Goal: Information Seeking & Learning: Learn about a topic

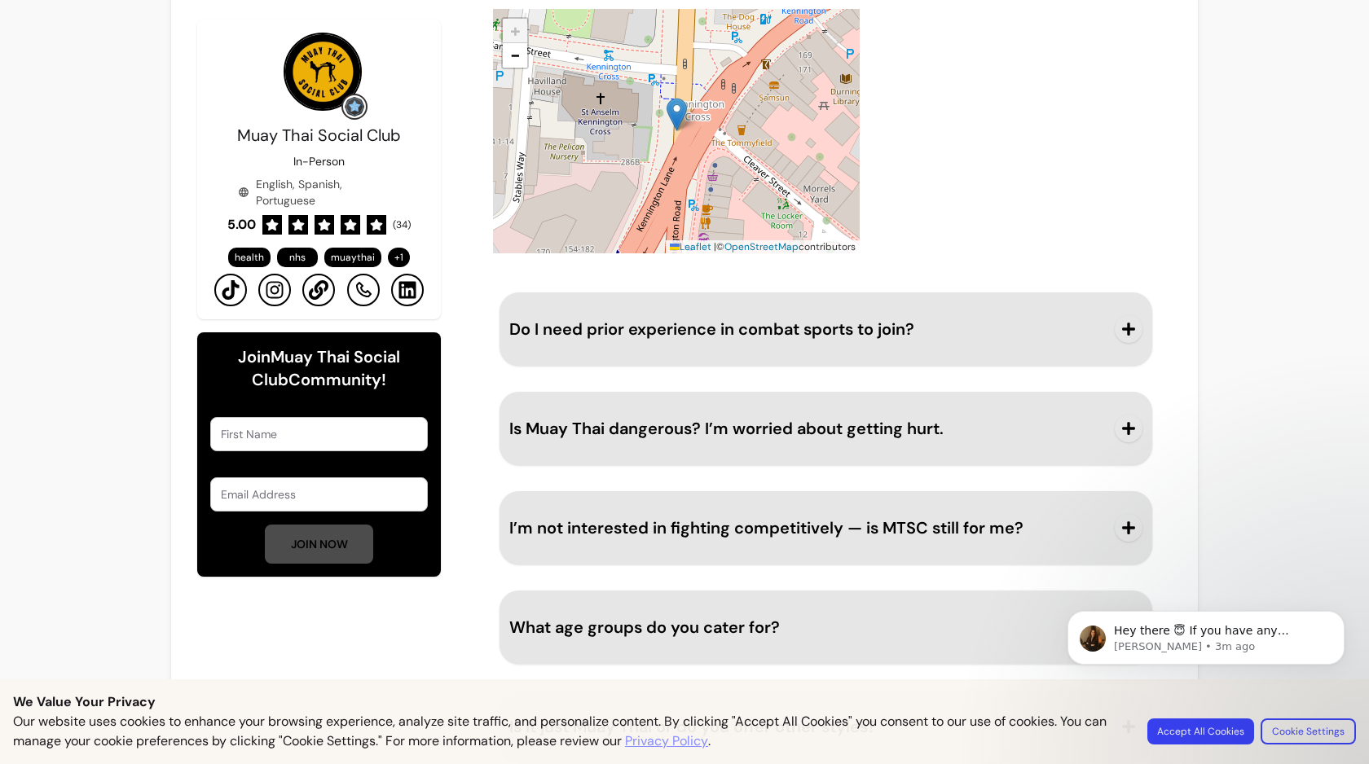
scroll to position [1721, 0]
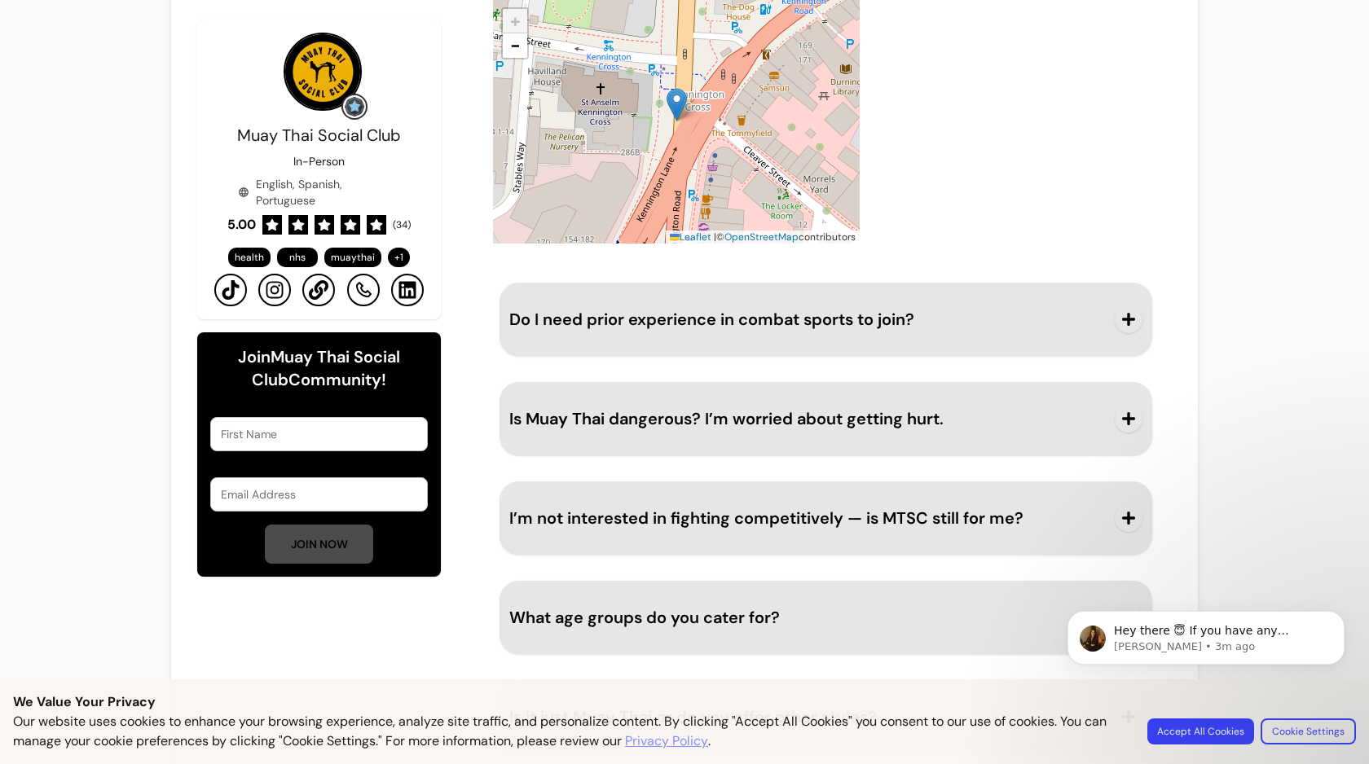
click at [917, 332] on button "Do I need prior experience in combat sports to join?" at bounding box center [825, 319] width 633 height 54
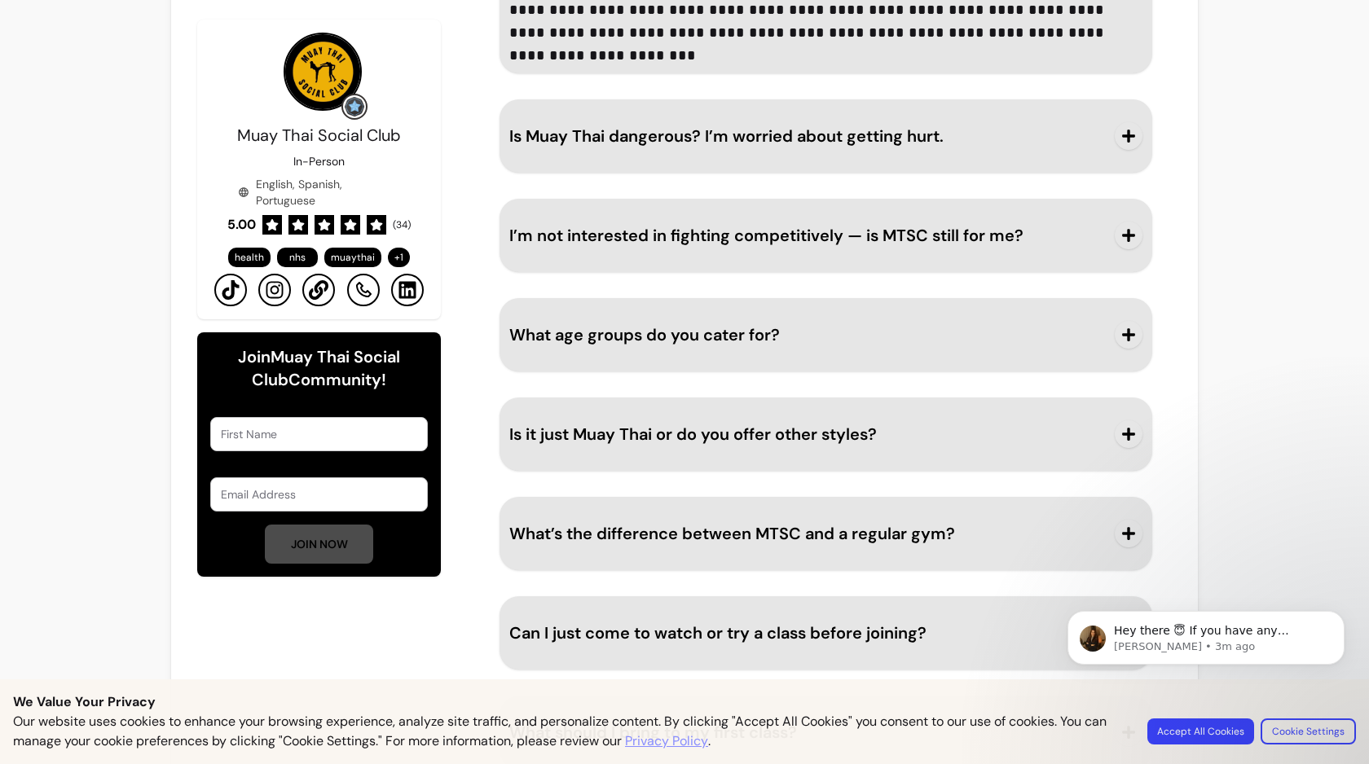
scroll to position [2098, 0]
click at [904, 143] on span "Is Muay Thai dangerous? I’m worried about getting hurt." at bounding box center [726, 136] width 434 height 21
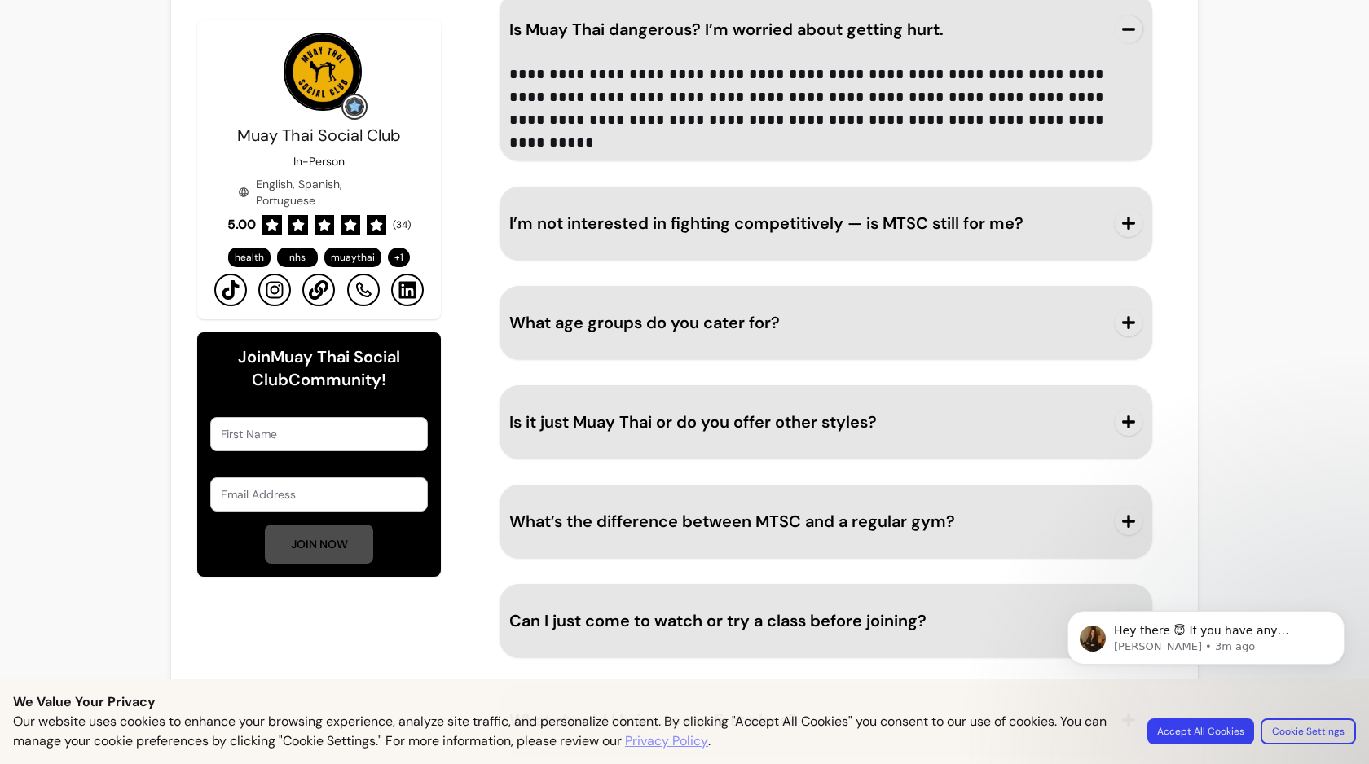
scroll to position [2224, 0]
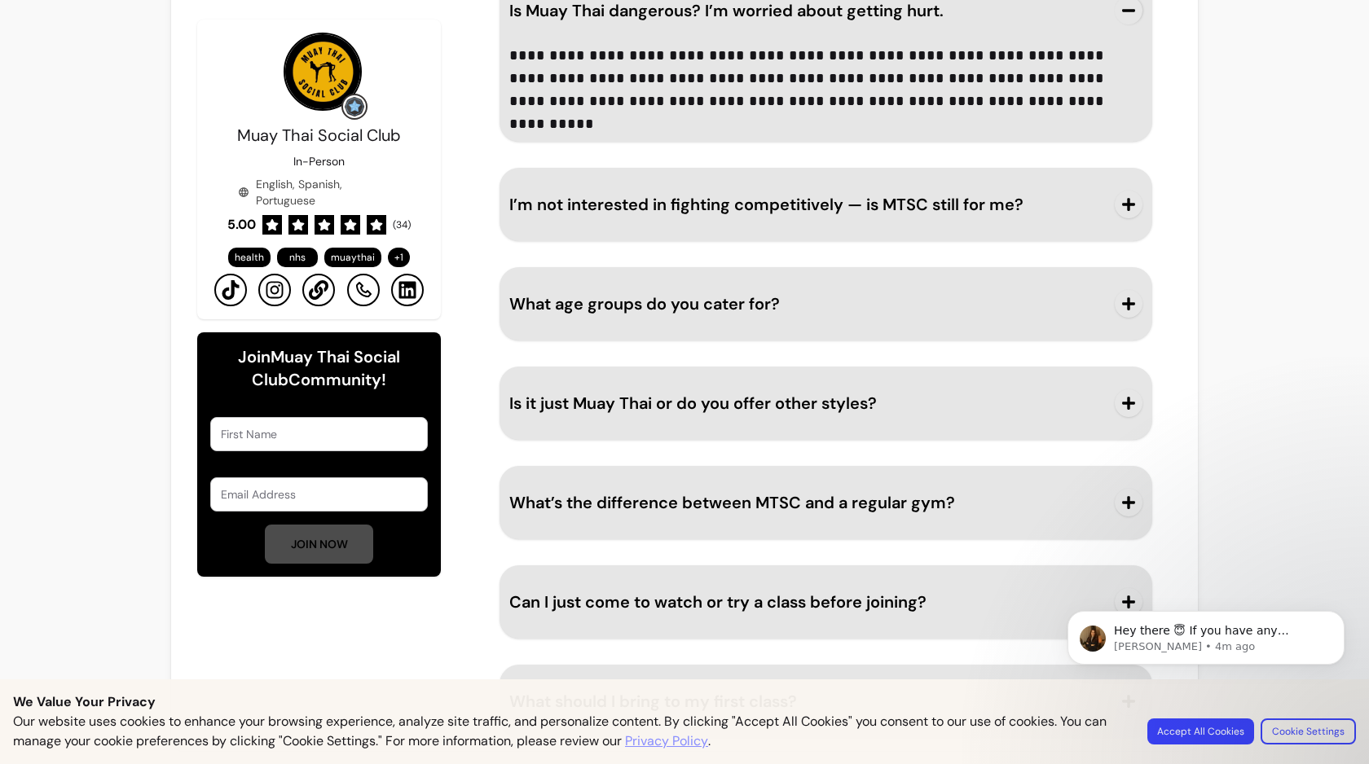
click at [923, 219] on button "I’m not interested in fighting competitively — is MTSC still for me?" at bounding box center [825, 205] width 633 height 54
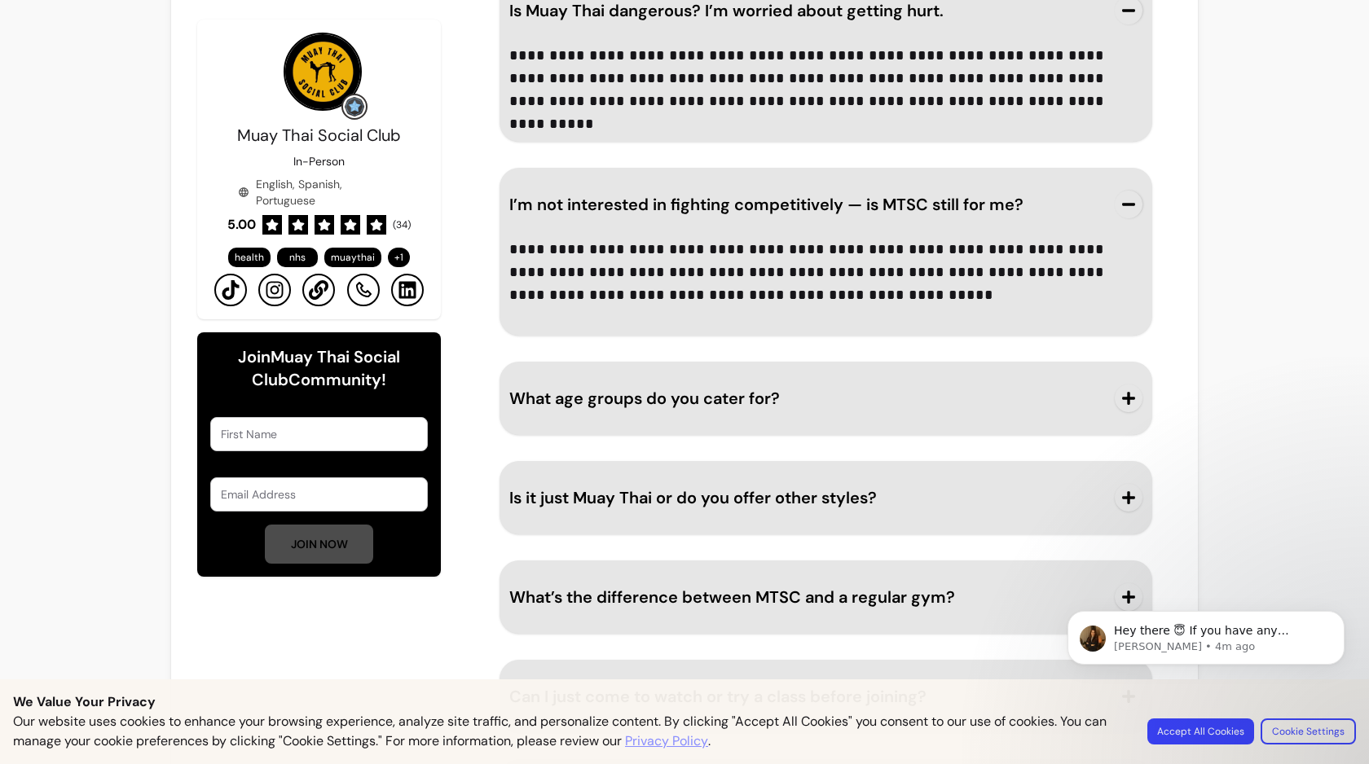
click at [894, 436] on div "**********" at bounding box center [826, 306] width 666 height 1053
click at [900, 423] on button "What age groups do you cater for?" at bounding box center [825, 398] width 633 height 54
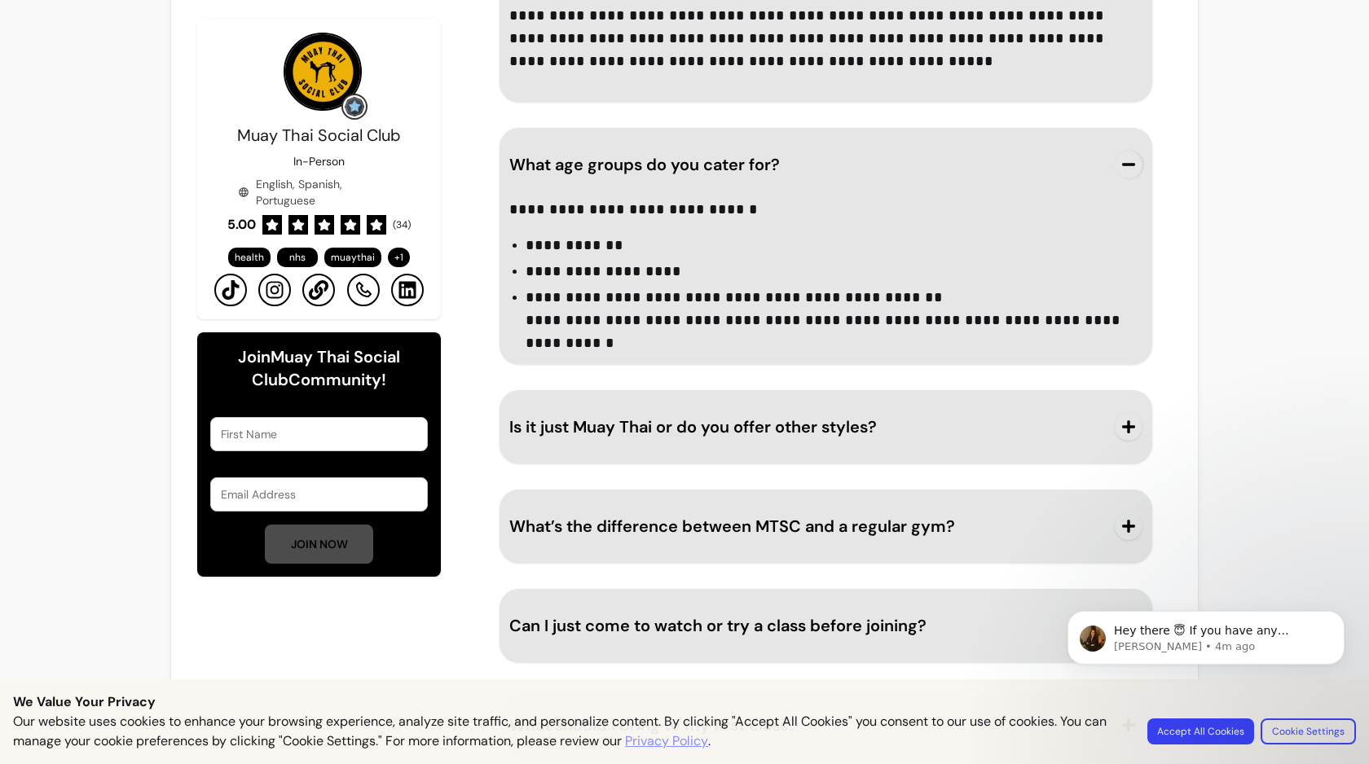
scroll to position [2459, 0]
click at [900, 423] on span "Is it just Muay Thai or do you offer other styles?" at bounding box center [807, 426] width 596 height 23
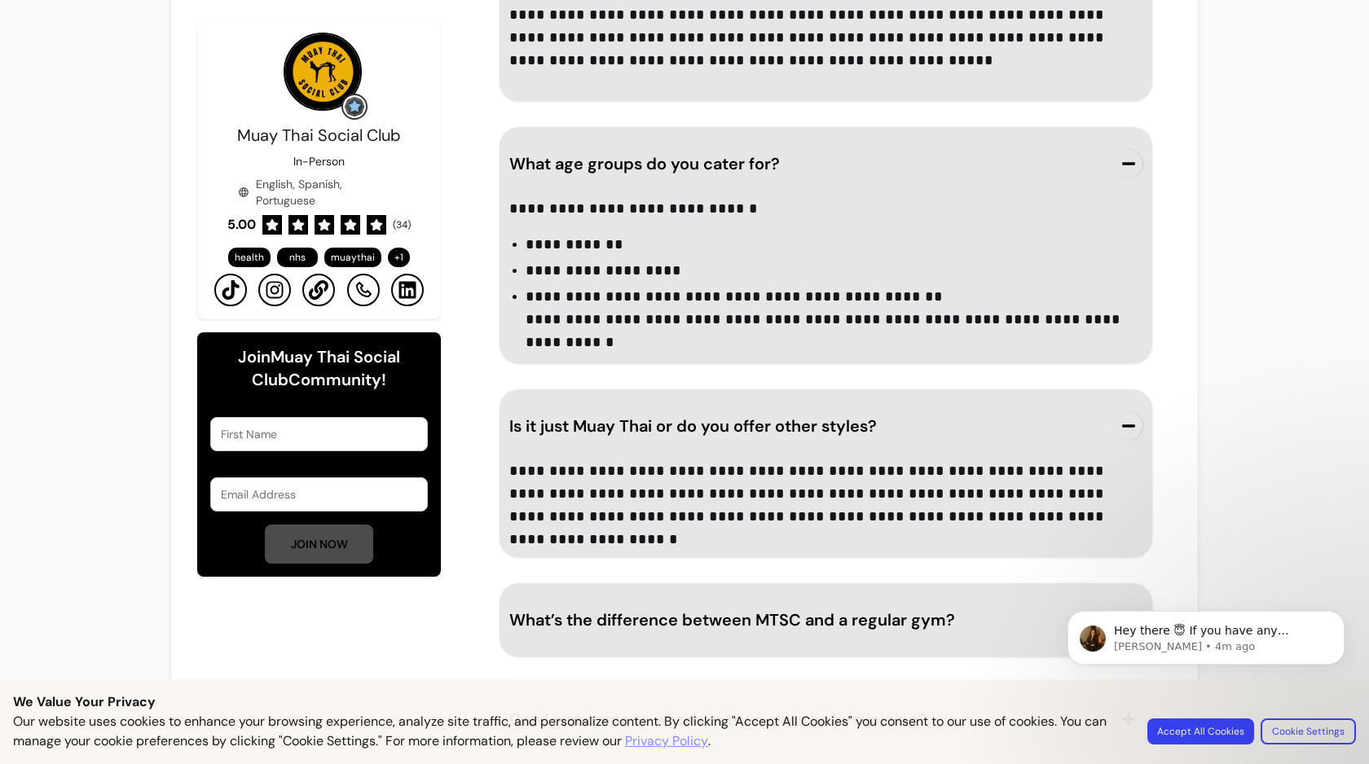
click at [840, 628] on span "What’s the difference between MTSC and a regular gym?" at bounding box center [732, 619] width 446 height 21
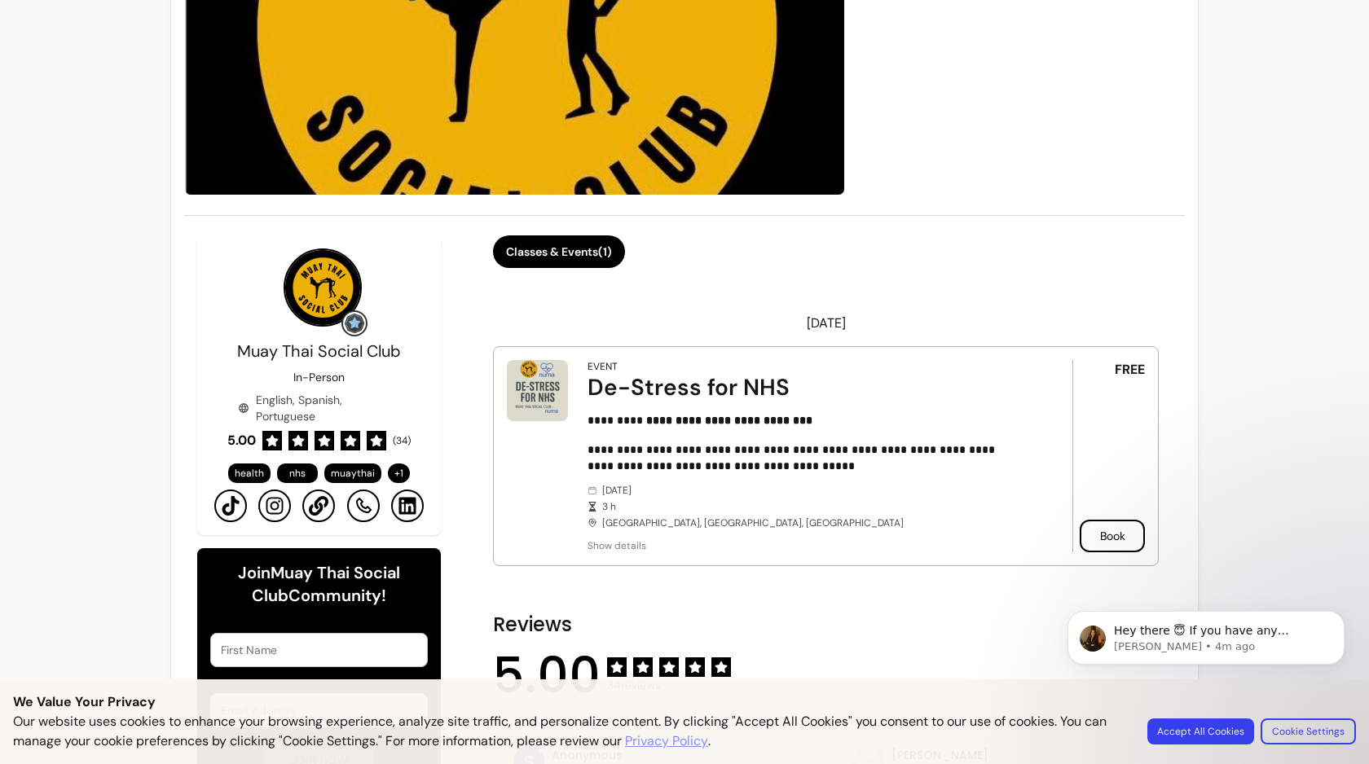
scroll to position [229, 0]
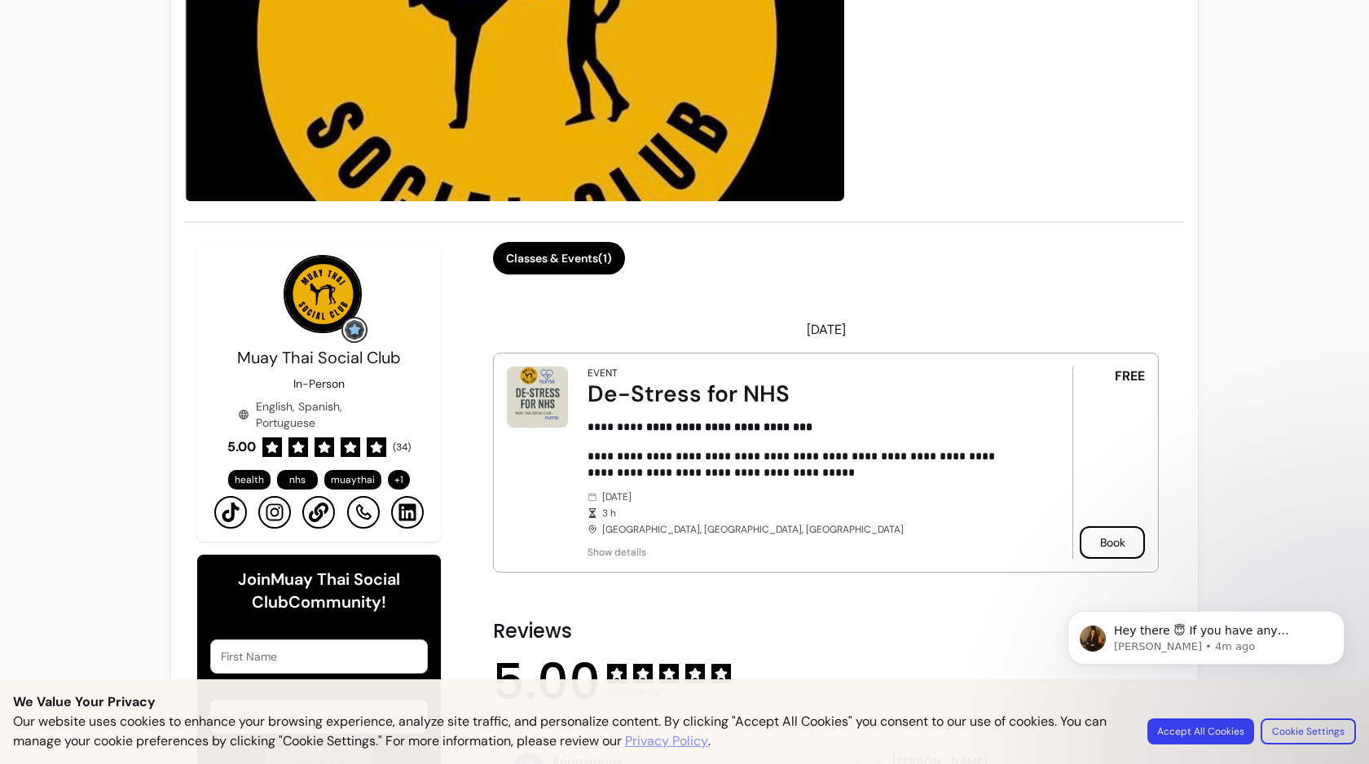
click at [403, 516] on icon at bounding box center [408, 513] width 20 height 20
click at [276, 518] on icon at bounding box center [275, 513] width 20 height 20
click at [325, 513] on icon at bounding box center [319, 513] width 20 height 20
